Goal: Task Accomplishment & Management: Complete application form

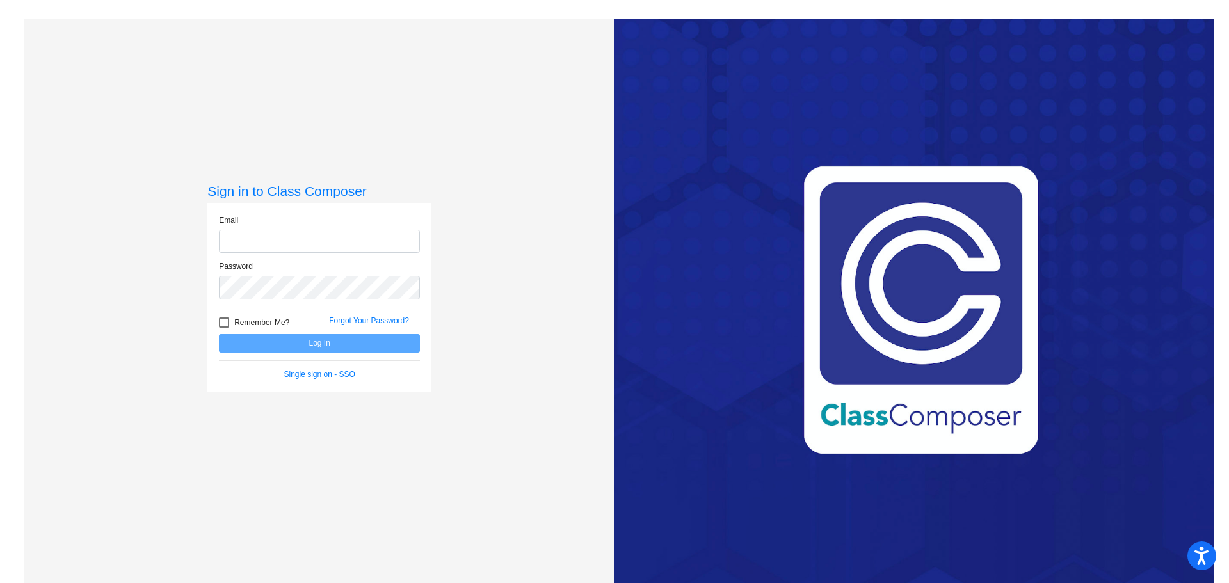
type input "[PERSON_NAME][EMAIL_ADDRESS][PERSON_NAME][DOMAIN_NAME]"
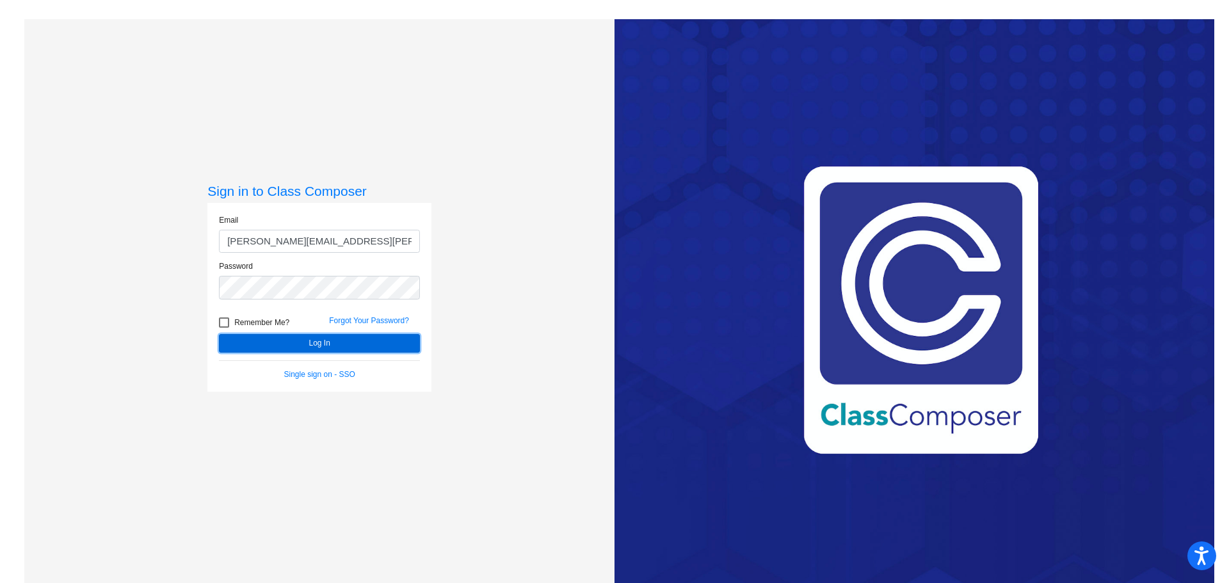
click at [291, 343] on button "Log In" at bounding box center [319, 343] width 201 height 19
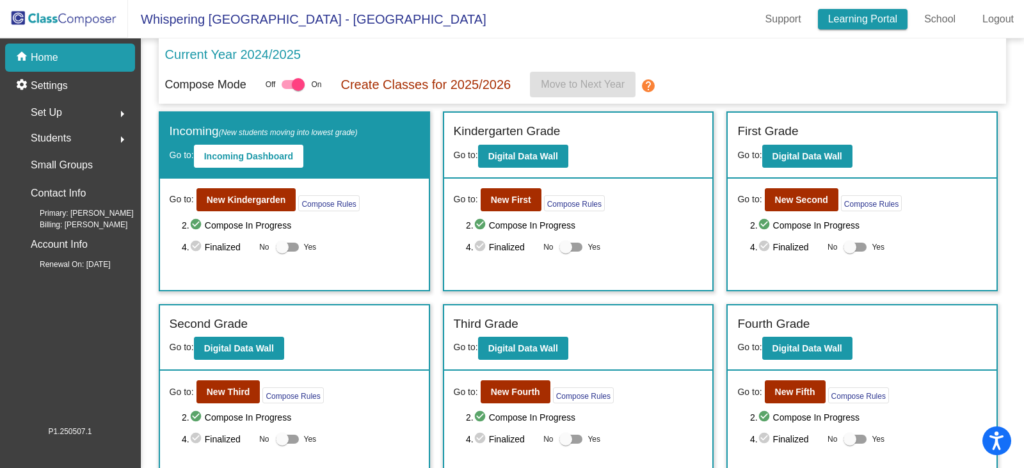
click at [865, 20] on link "Learning Portal" at bounding box center [863, 19] width 90 height 20
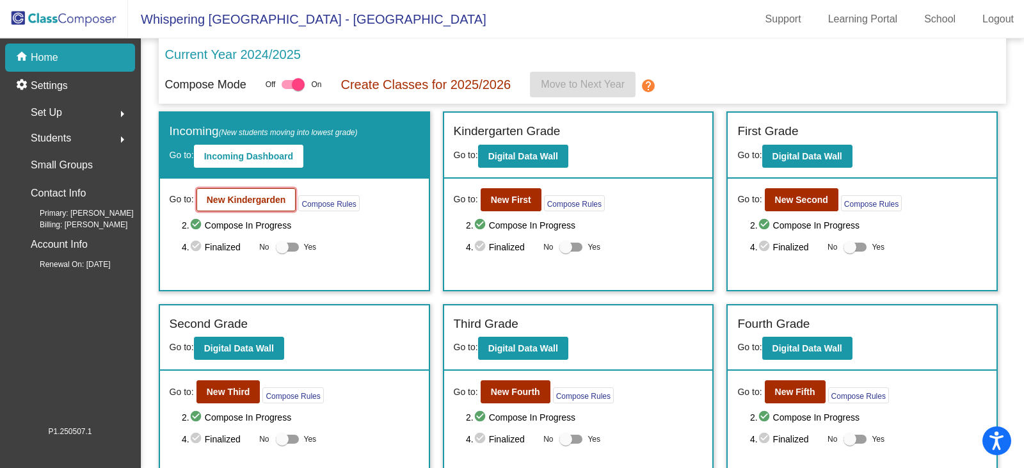
click at [225, 202] on b "New Kindergarden" at bounding box center [246, 200] width 79 height 10
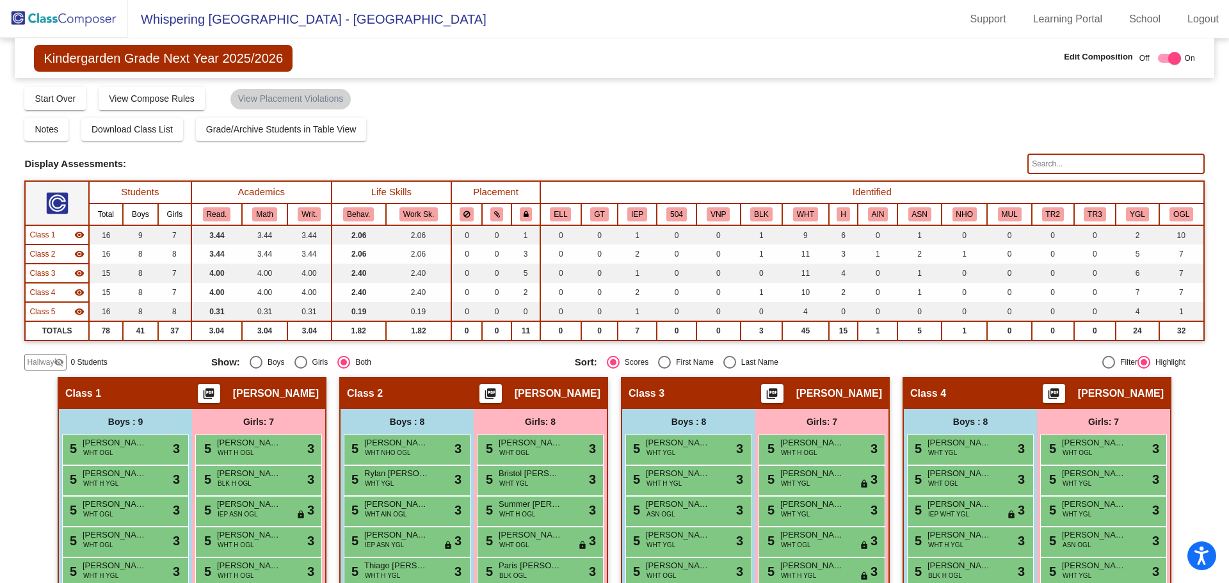
click at [1041, 165] on input "text" at bounding box center [1116, 164] width 177 height 20
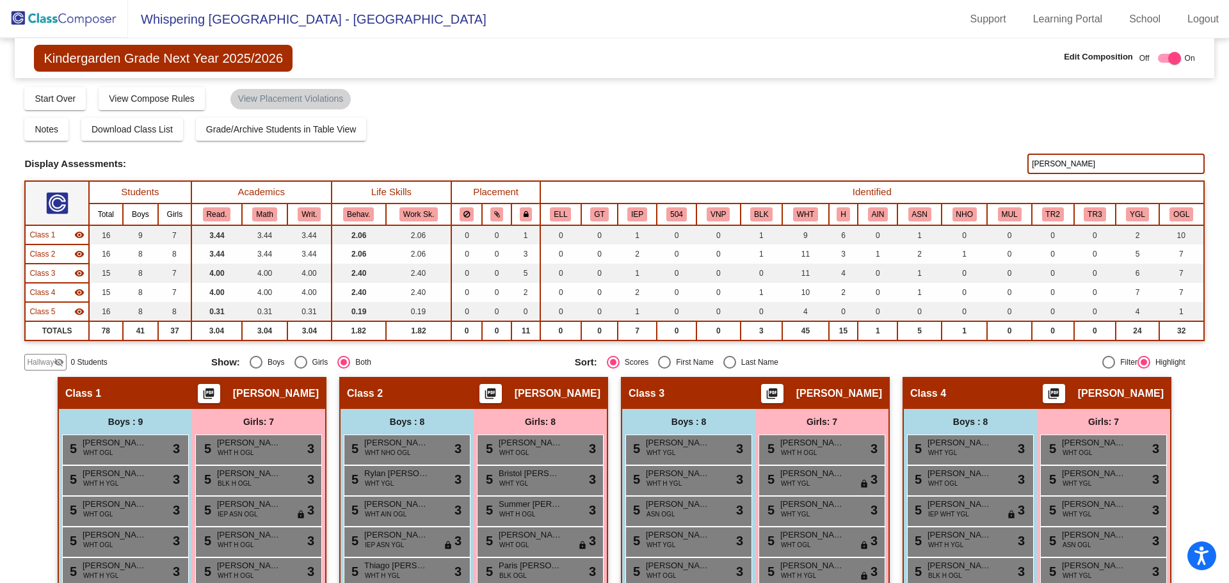
type input "[PERSON_NAME]"
click at [40, 15] on img at bounding box center [64, 19] width 128 height 38
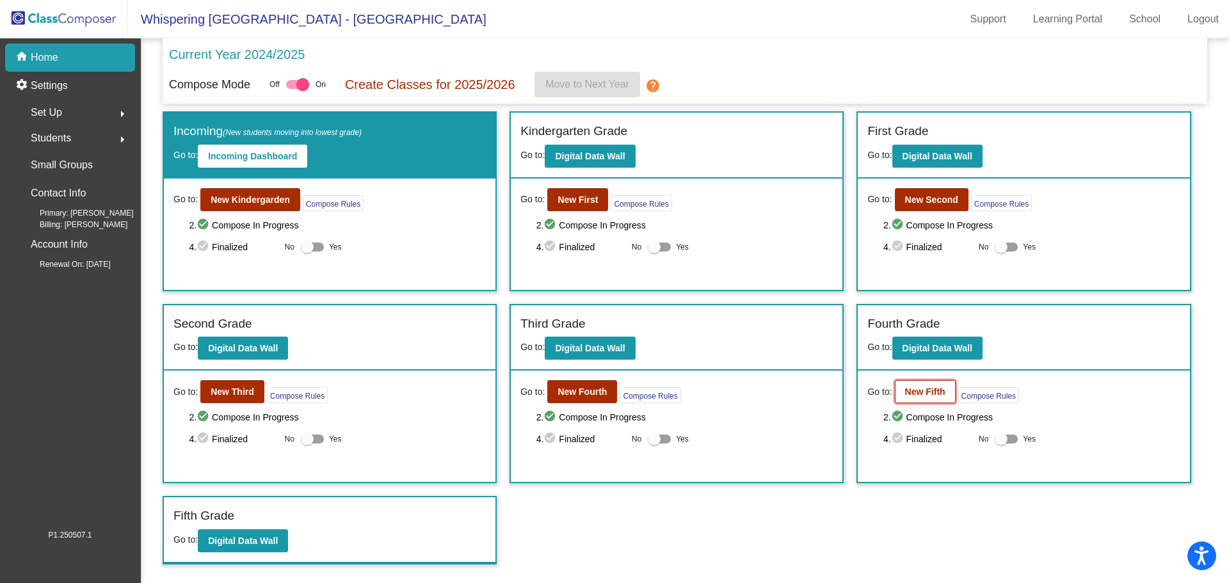
click at [929, 394] on b "New Fifth" at bounding box center [925, 392] width 40 height 10
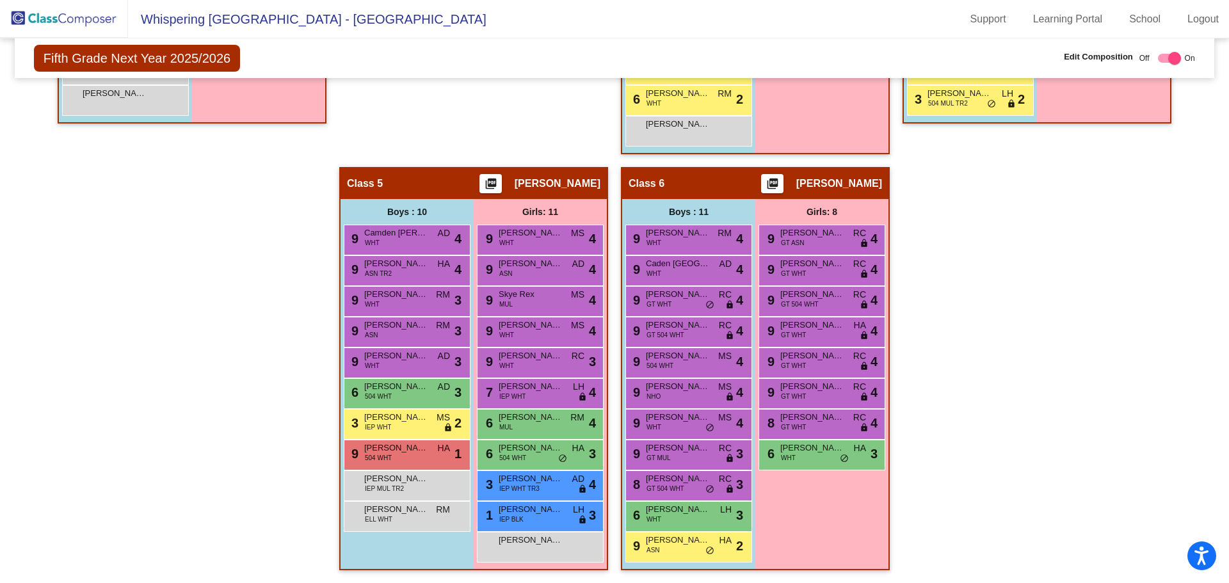
scroll to position [451, 0]
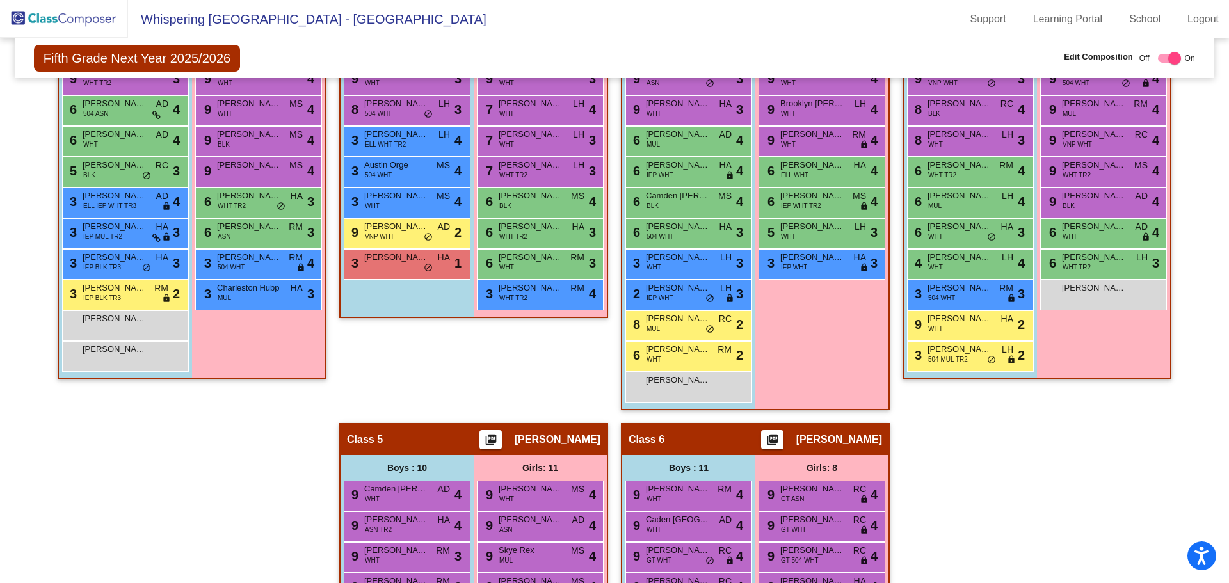
click at [51, 24] on img at bounding box center [64, 19] width 128 height 38
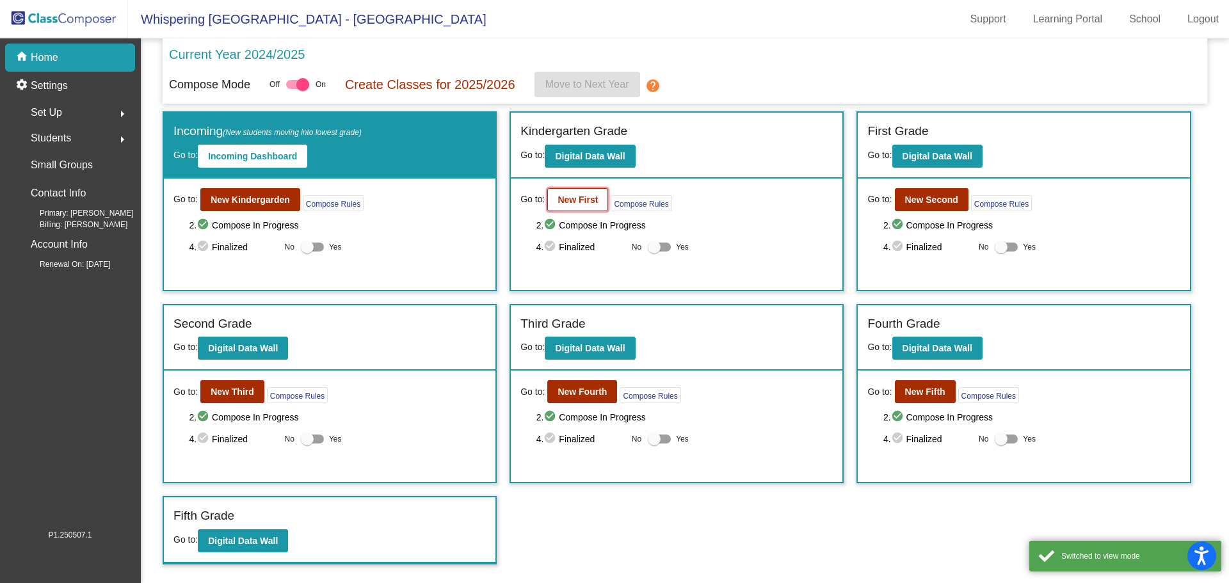
click at [578, 200] on b "New First" at bounding box center [578, 200] width 40 height 10
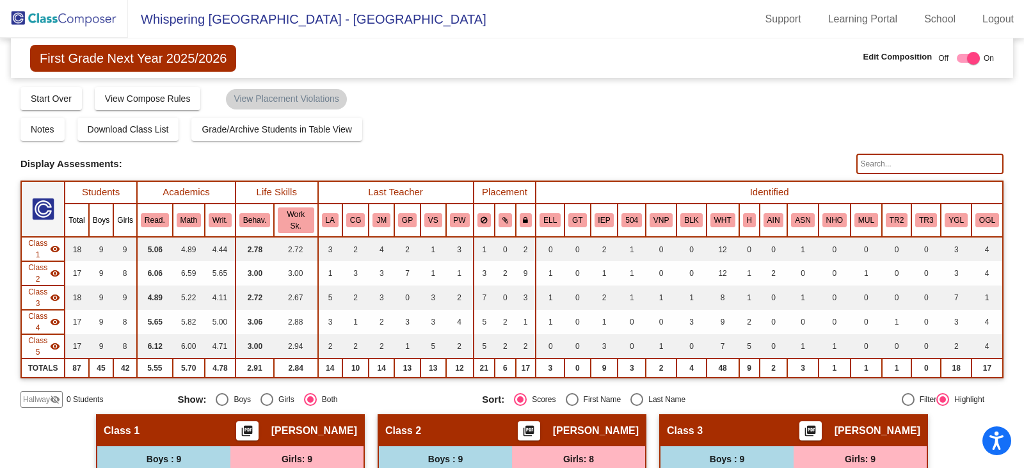
click at [47, 19] on img at bounding box center [64, 19] width 128 height 38
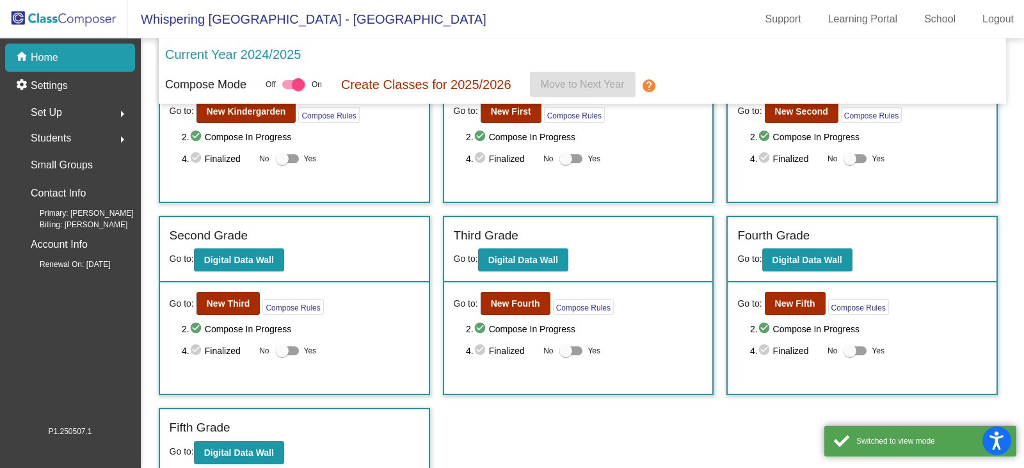
scroll to position [97, 0]
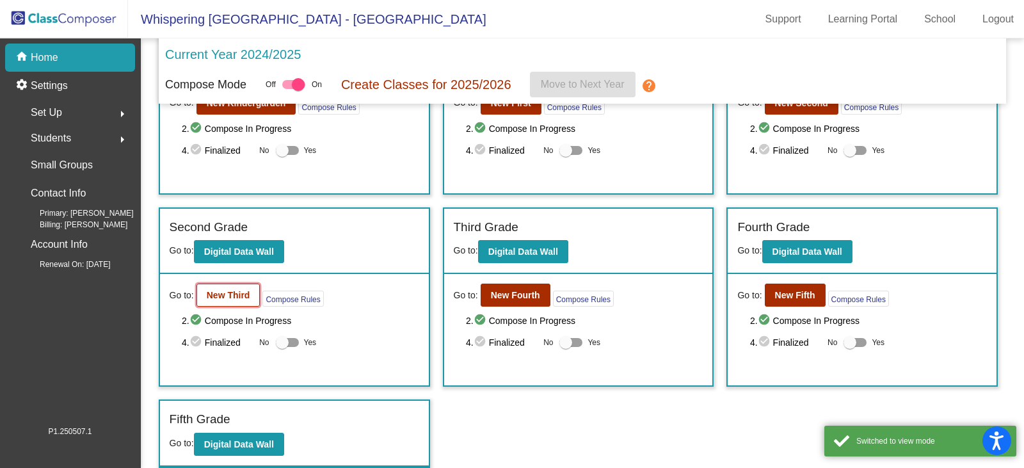
click at [213, 298] on b "New Third" at bounding box center [229, 295] width 44 height 10
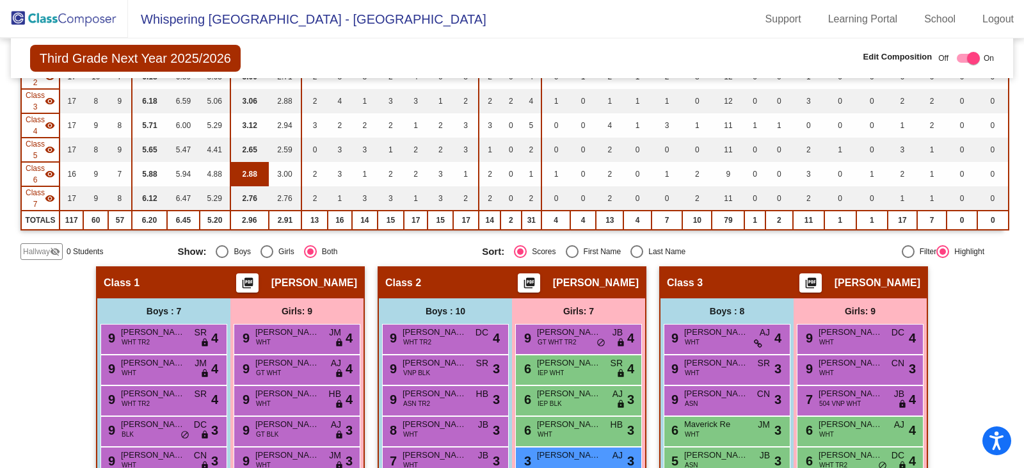
scroll to position [64, 0]
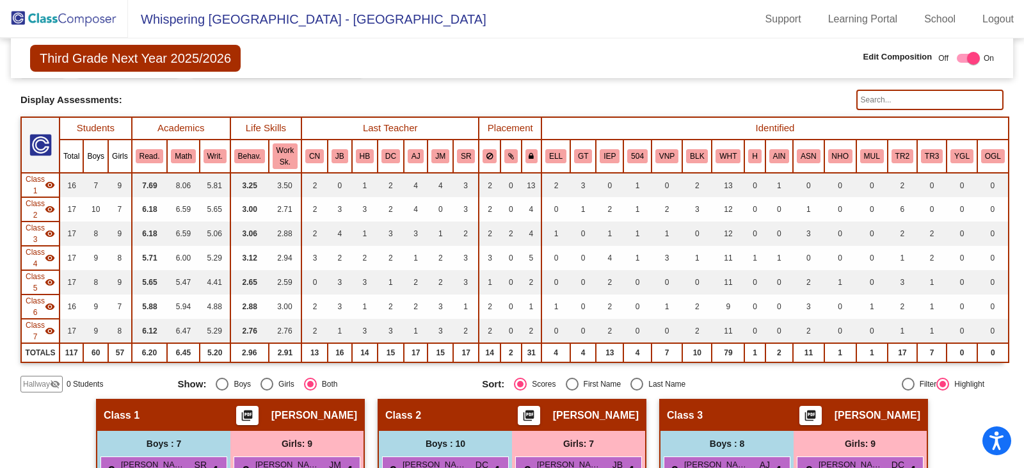
click at [47, 382] on span "Hallway" at bounding box center [36, 384] width 27 height 12
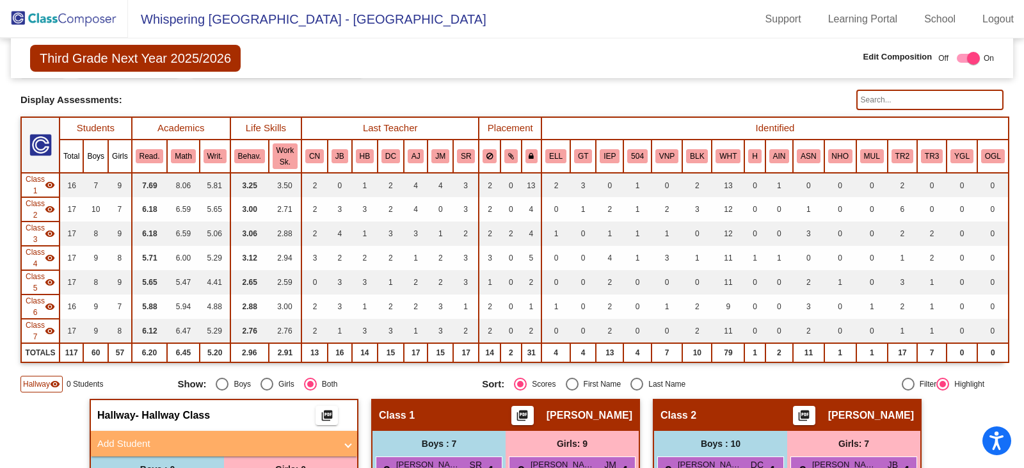
scroll to position [192, 0]
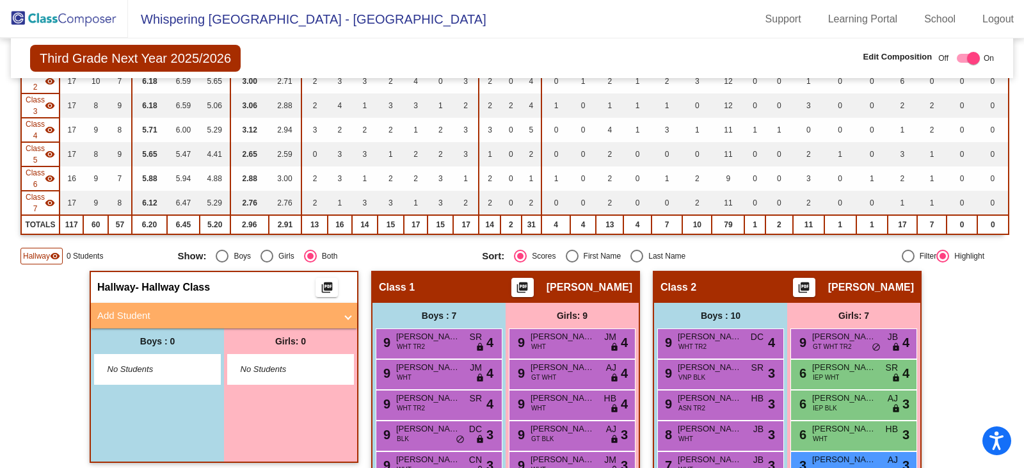
click at [339, 317] on span "Add Student" at bounding box center [221, 316] width 248 height 15
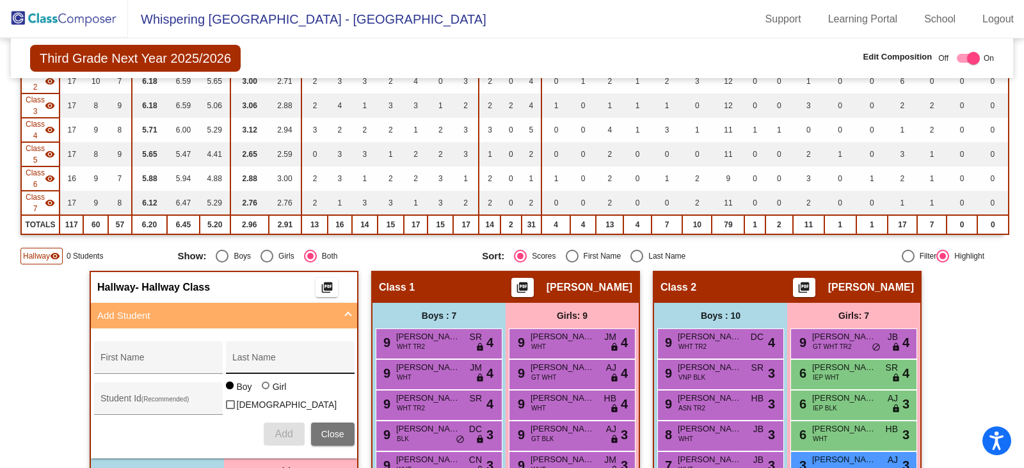
click at [266, 357] on div "Last Name" at bounding box center [289, 361] width 115 height 26
paste input "[PERSON_NAME]"
type input "[PERSON_NAME]"
click at [161, 358] on input "First Name" at bounding box center [158, 362] width 115 height 10
paste input "[PERSON_NAME]"
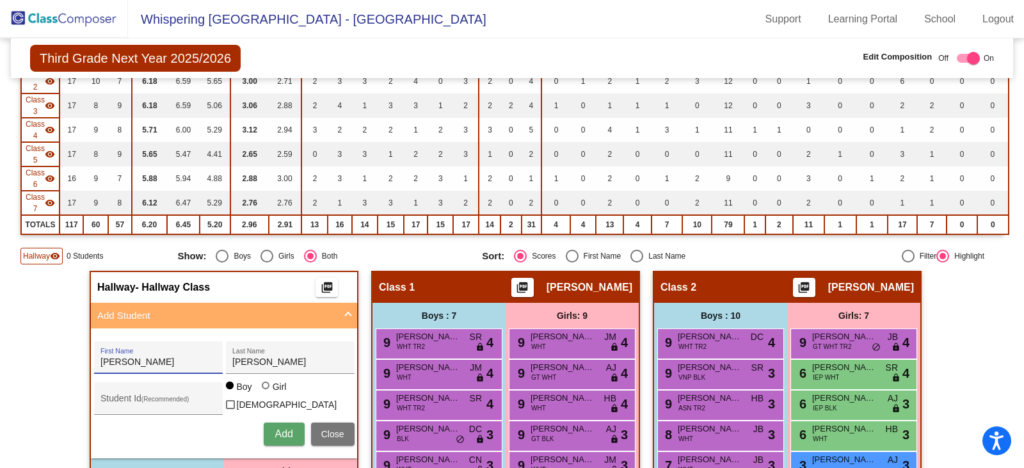
type input "[PERSON_NAME]"
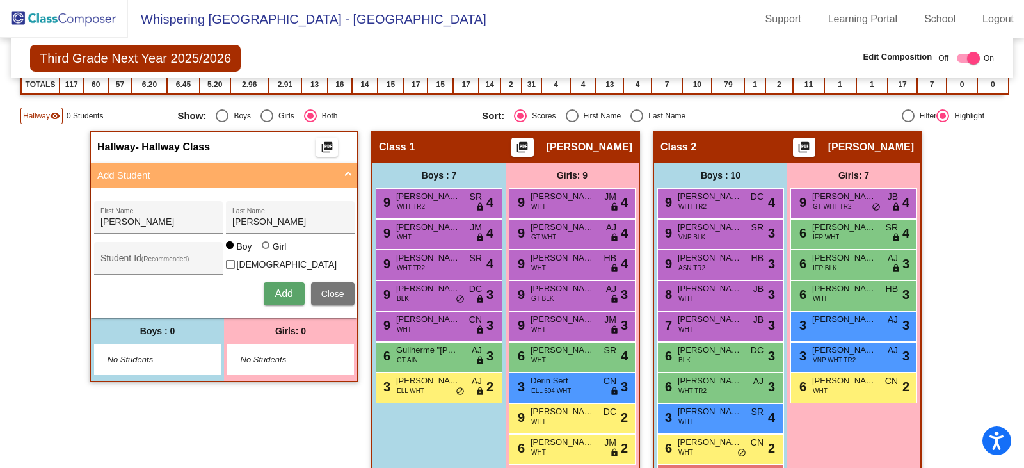
scroll to position [384, 0]
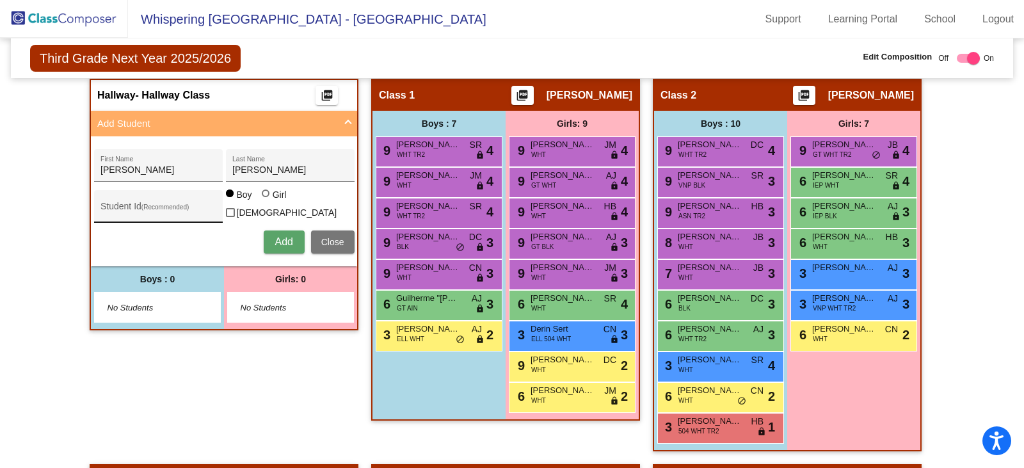
click at [141, 207] on input "Student Id (Recommended)" at bounding box center [158, 211] width 115 height 10
paste input "4806901695"
type input "4806901695"
click at [264, 197] on div at bounding box center [266, 194] width 8 height 8
click at [266, 200] on input "Girl" at bounding box center [266, 200] width 1 height 1
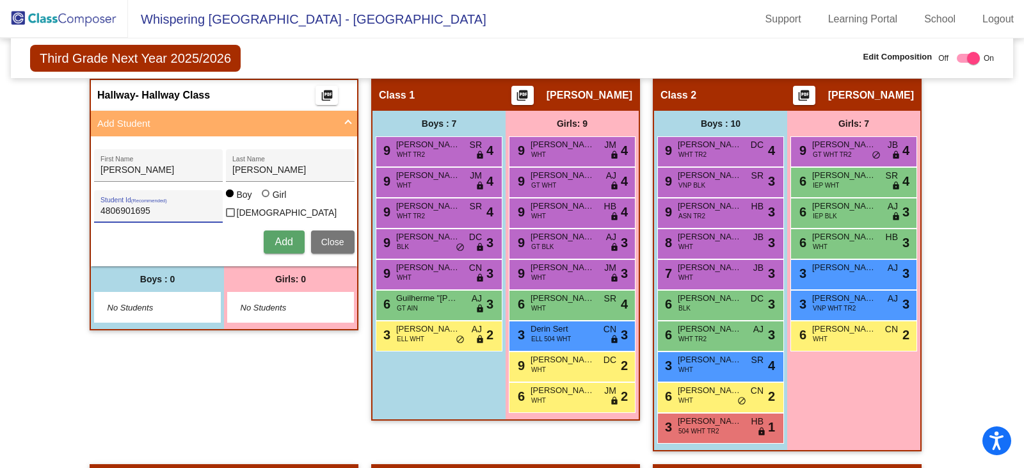
radio input "true"
click at [284, 240] on span "Add" at bounding box center [284, 241] width 18 height 11
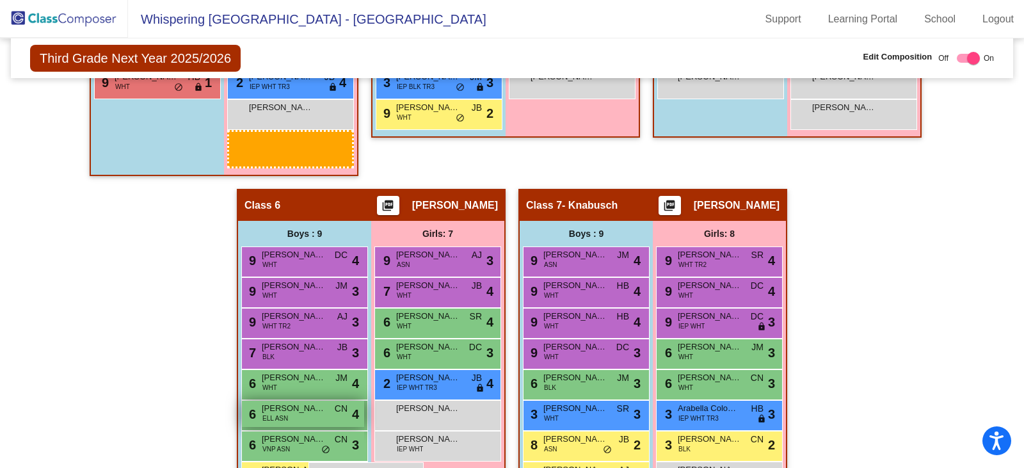
scroll to position [1060, 0]
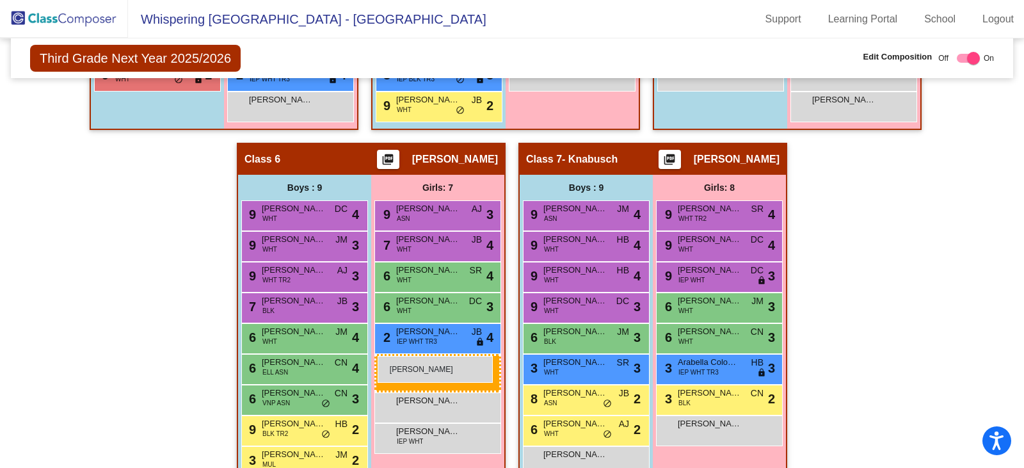
drag, startPoint x: 276, startPoint y: 109, endPoint x: 378, endPoint y: 356, distance: 266.7
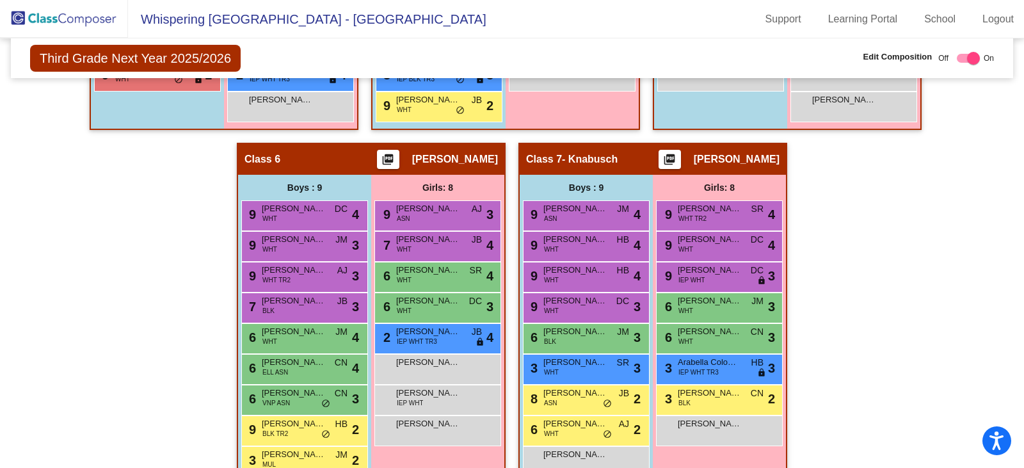
click at [31, 16] on img at bounding box center [64, 19] width 128 height 38
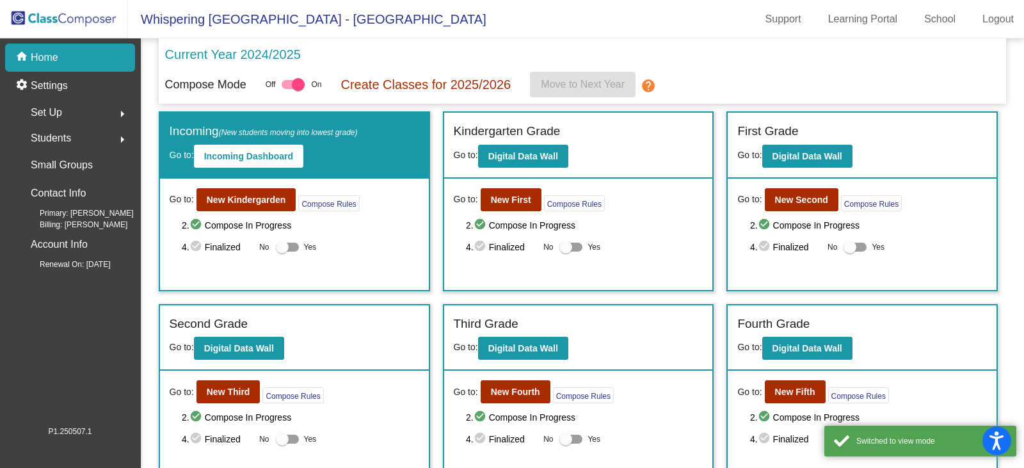
click at [125, 136] on mat-icon "arrow_right" at bounding box center [122, 139] width 15 height 15
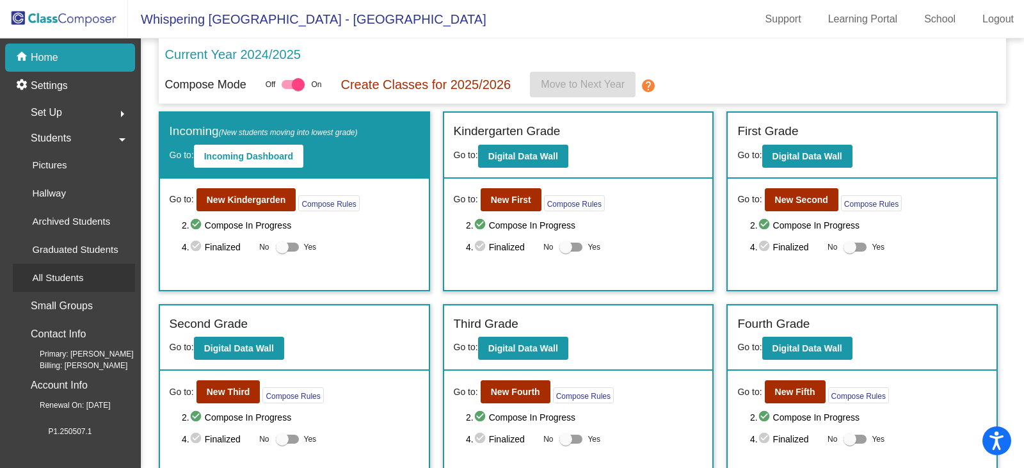
click at [54, 284] on p "All Students" at bounding box center [57, 277] width 51 height 15
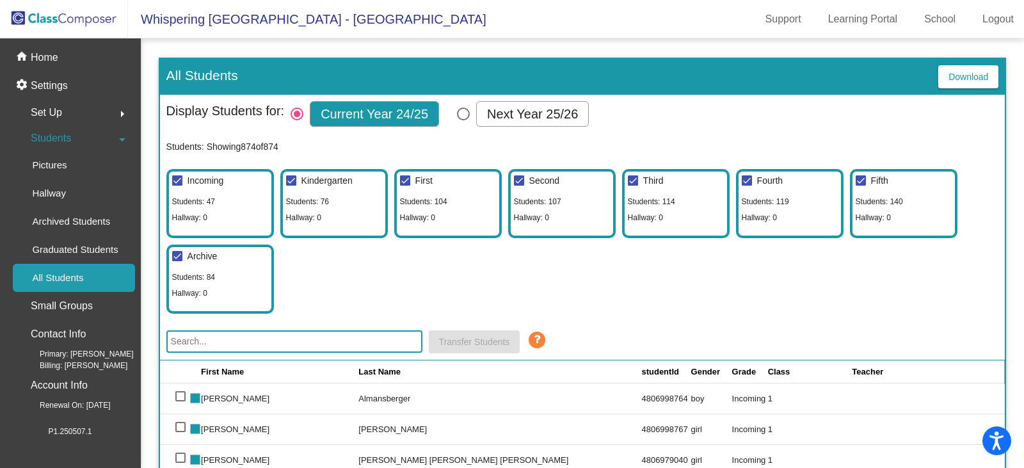
click at [467, 113] on div "Select Columns" at bounding box center [463, 114] width 13 height 13
click at [464, 120] on input "Next Year 25/26" at bounding box center [463, 120] width 1 height 1
radio input "true"
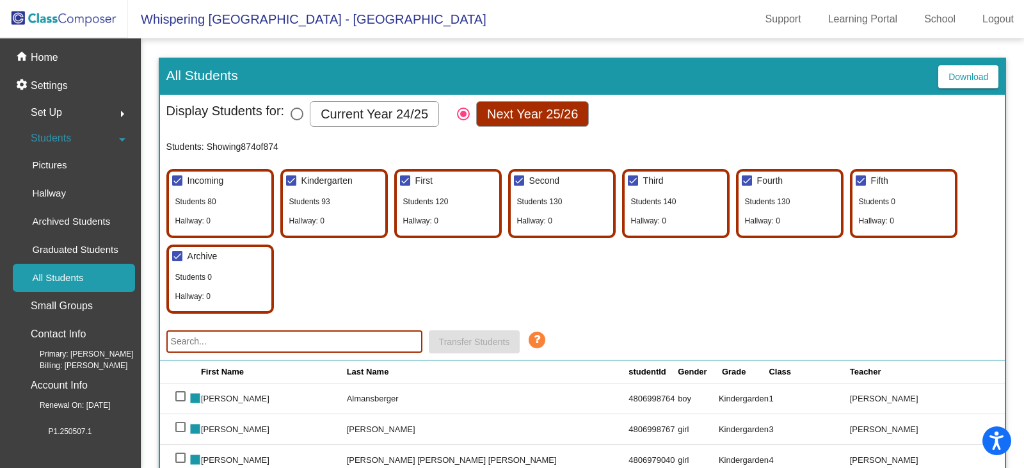
click at [267, 343] on input "text" at bounding box center [294, 341] width 256 height 22
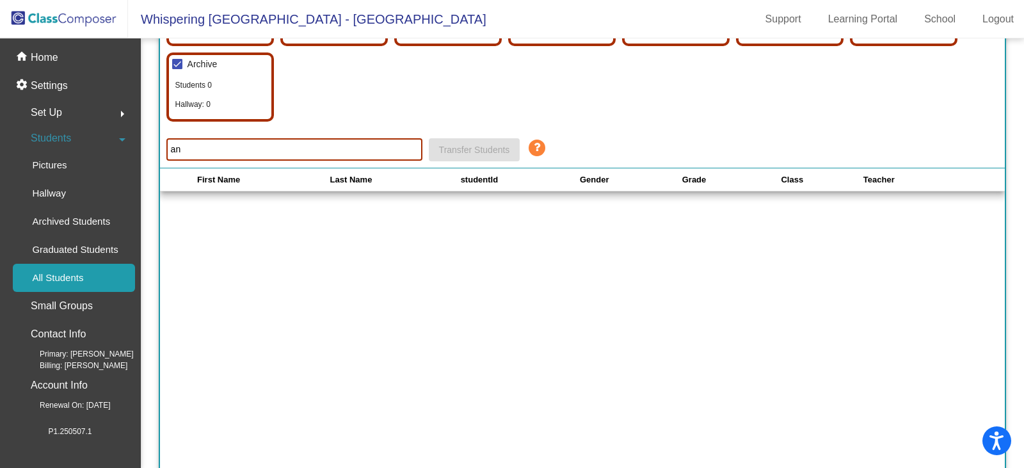
type input "a"
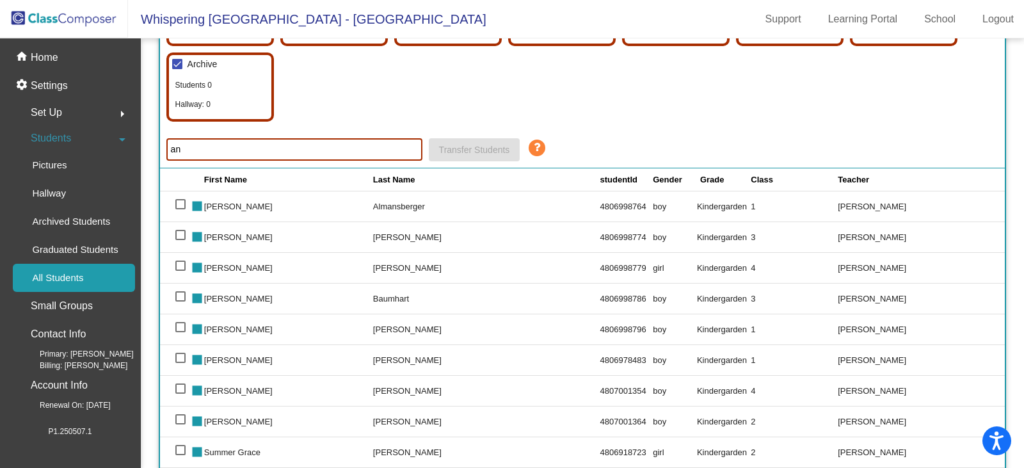
type input "a"
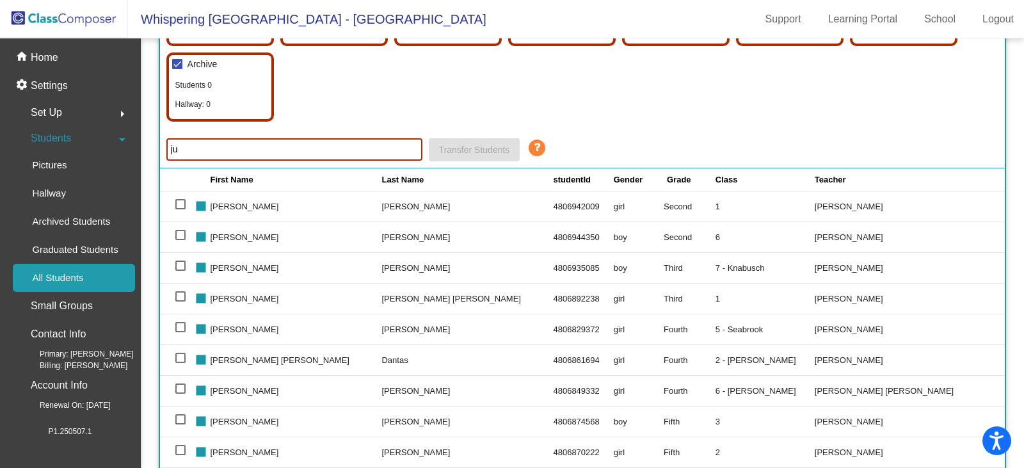
type input "j"
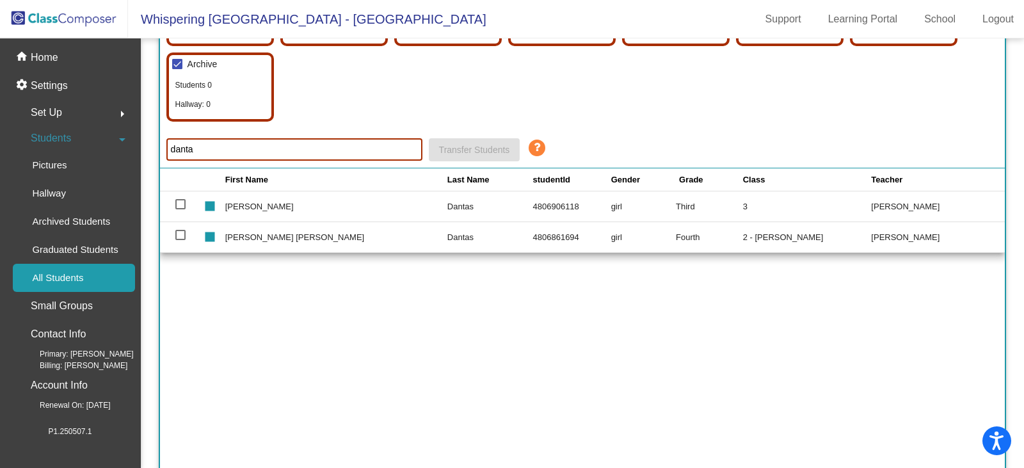
type input "danta"
